Goal: Transaction & Acquisition: Purchase product/service

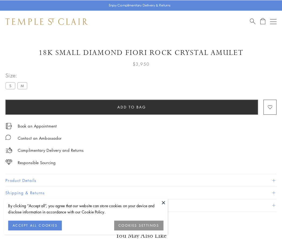
scroll to position [4, 0]
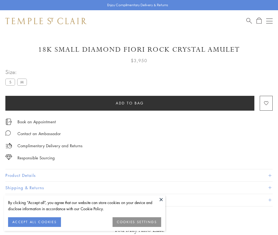
click at [130, 103] on span "Add to bag" at bounding box center [130, 103] width 28 height 6
